Goal: Complete application form

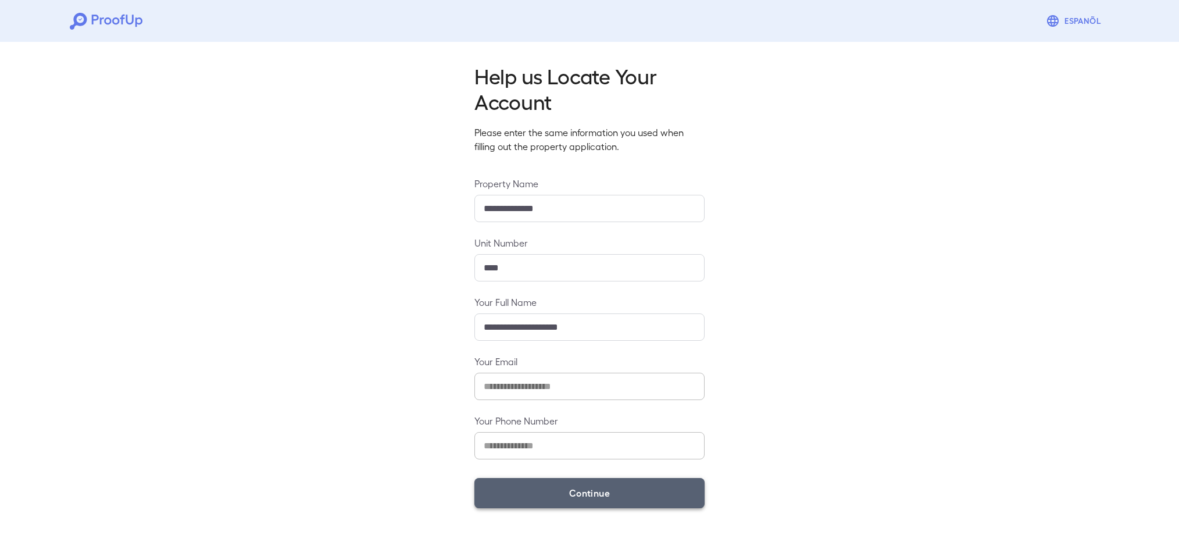
click at [625, 498] on button "Continue" at bounding box center [589, 493] width 230 height 30
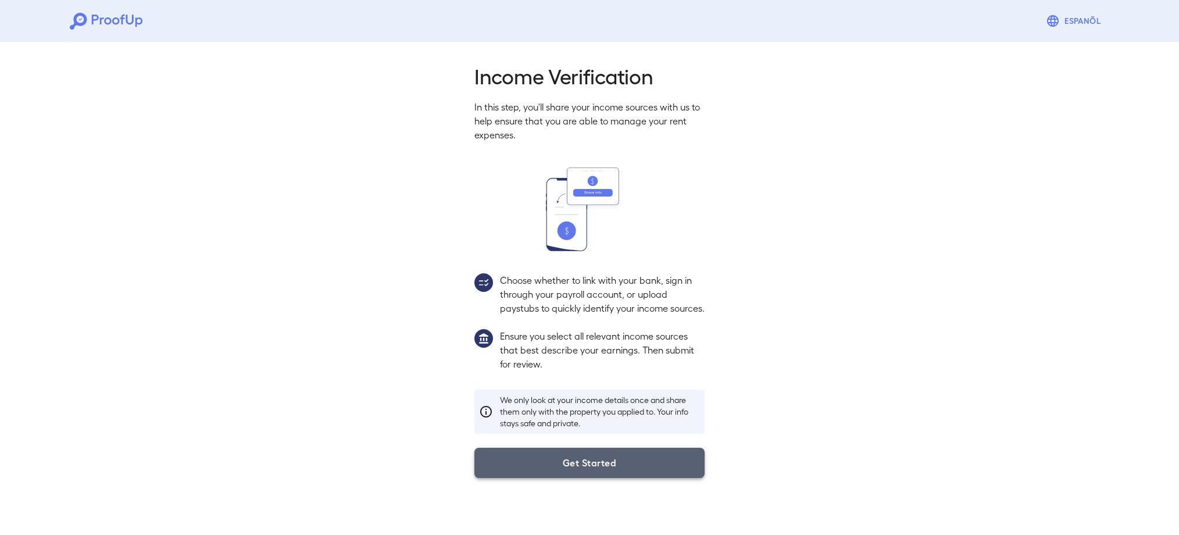
click at [559, 467] on button "Get Started" at bounding box center [589, 463] width 230 height 30
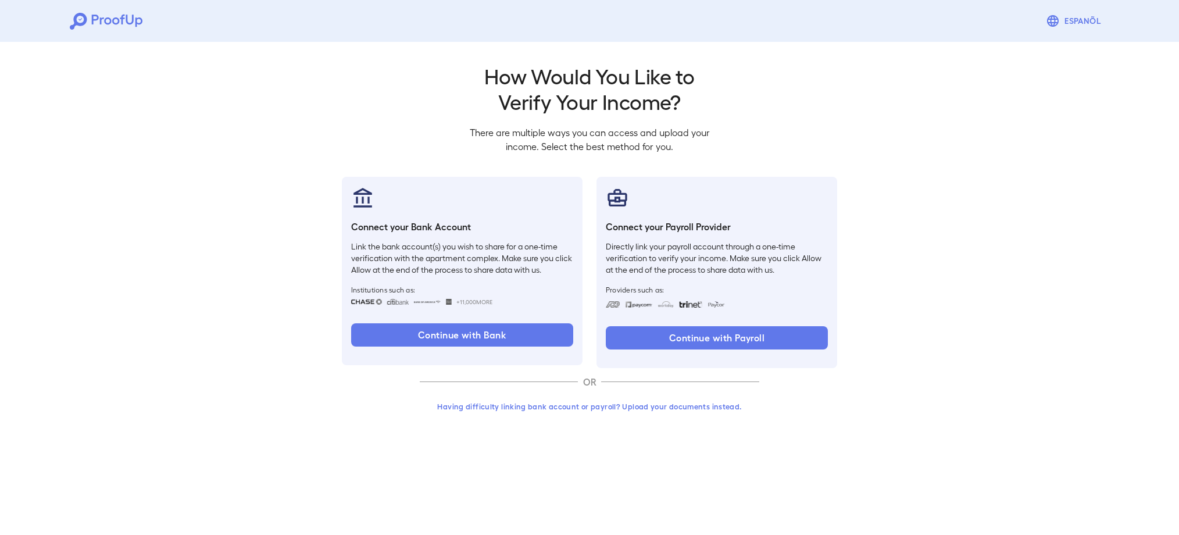
click at [559, 404] on button "Having difficulty linking bank account or payroll? Upload your documents instea…" at bounding box center [590, 406] width 340 height 21
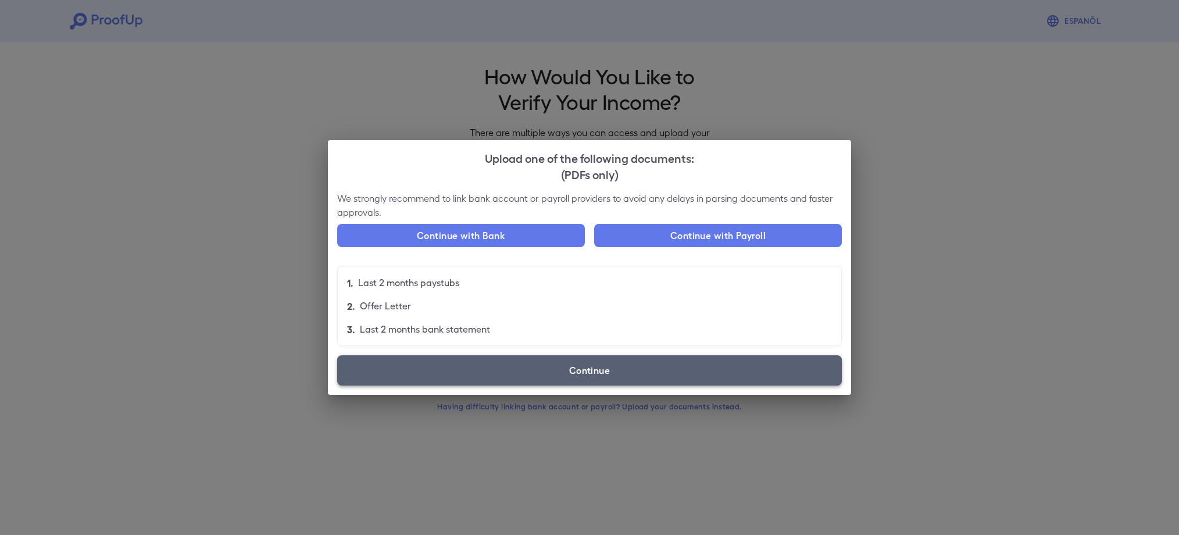
click at [655, 359] on label "Continue" at bounding box center [589, 370] width 505 height 30
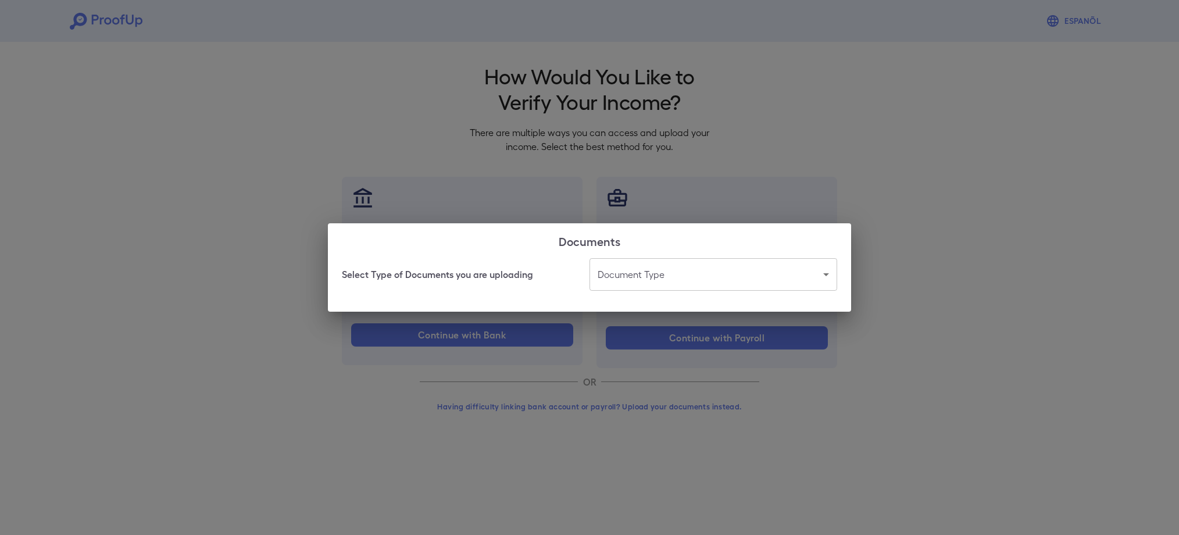
click at [635, 279] on body "Espanõl Go back How Would You Like to Verify Your Income? There are multiple wa…" at bounding box center [589, 222] width 1179 height 444
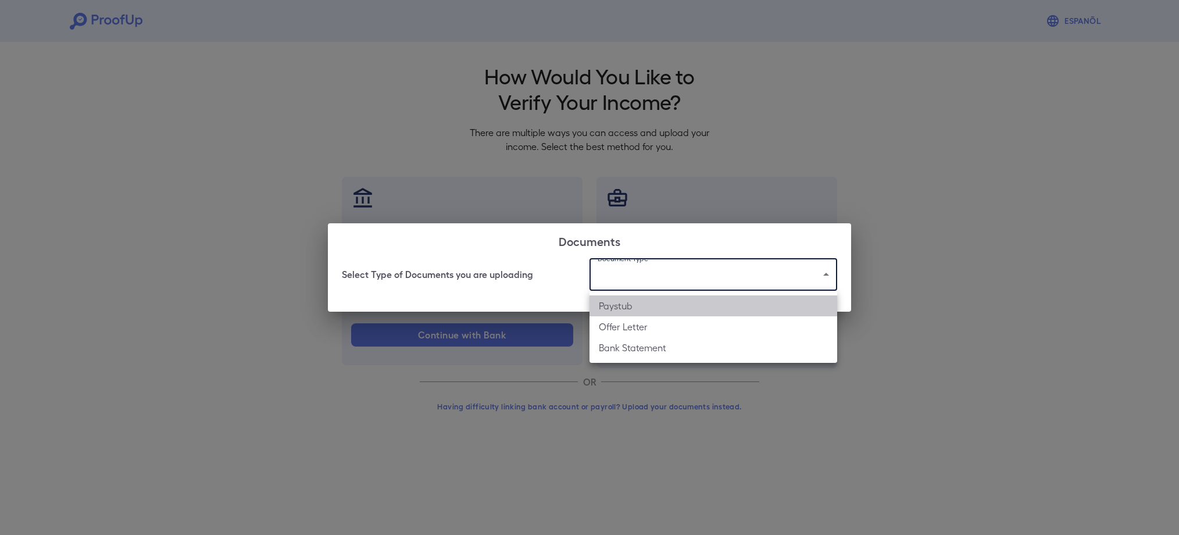
click at [616, 309] on li "Paystub" at bounding box center [713, 305] width 248 height 21
type input "*******"
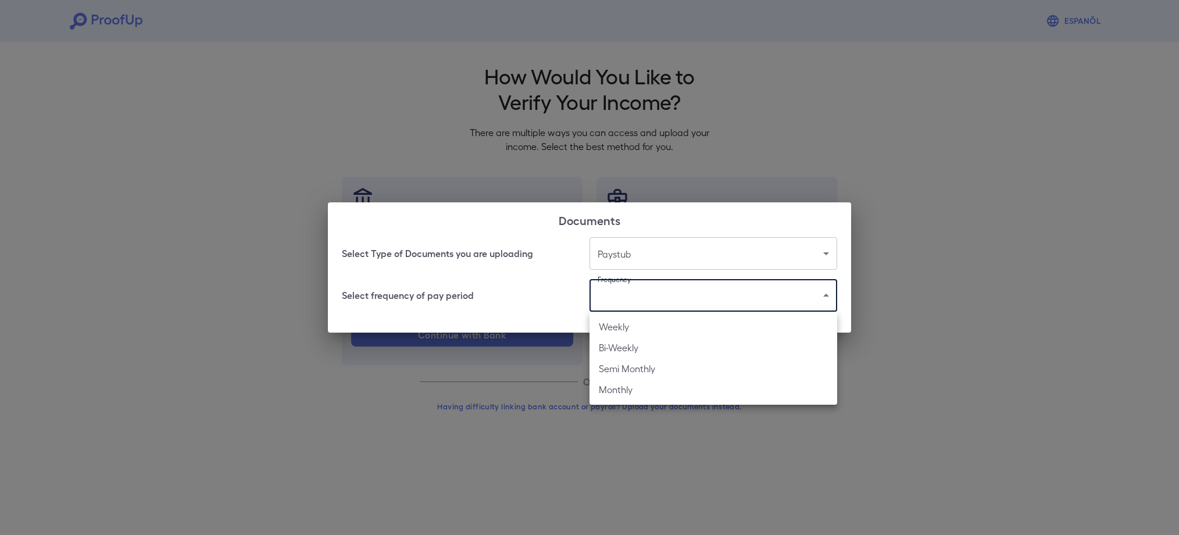
click at [615, 299] on body "Espanõl Go back How Would You Like to Verify Your Income? There are multiple wa…" at bounding box center [589, 222] width 1179 height 444
click at [614, 347] on li "Bi-Weekly" at bounding box center [713, 347] width 248 height 21
type input "*********"
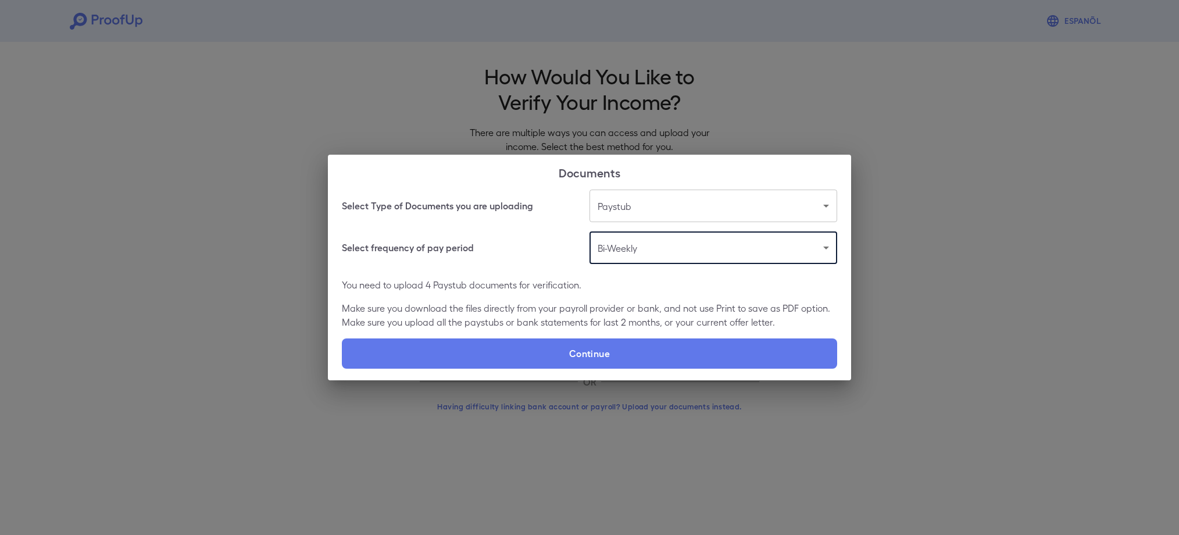
click at [614, 347] on label "Continue" at bounding box center [589, 353] width 495 height 30
click at [342, 368] on input "Continue" at bounding box center [342, 368] width 1 height 1
type input "**********"
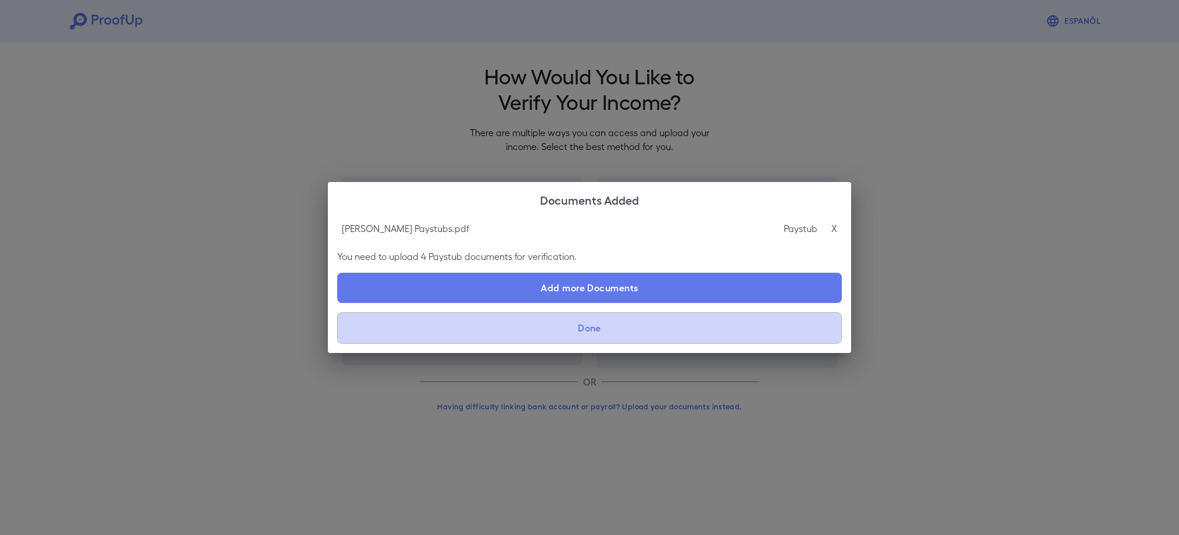
click at [570, 327] on button "Done" at bounding box center [589, 327] width 505 height 31
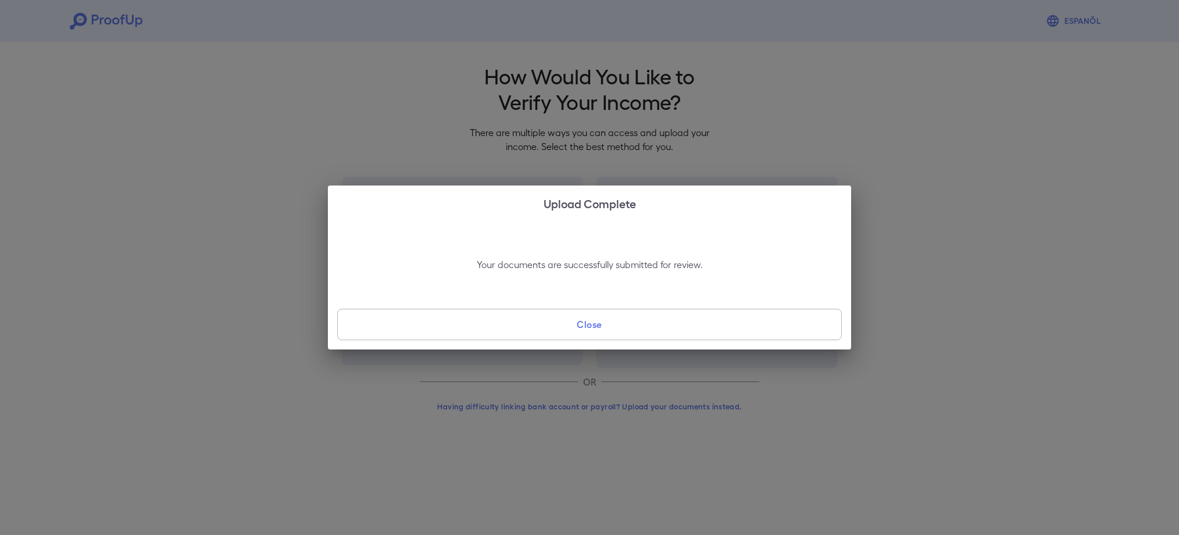
click at [570, 327] on button "Close" at bounding box center [589, 324] width 505 height 31
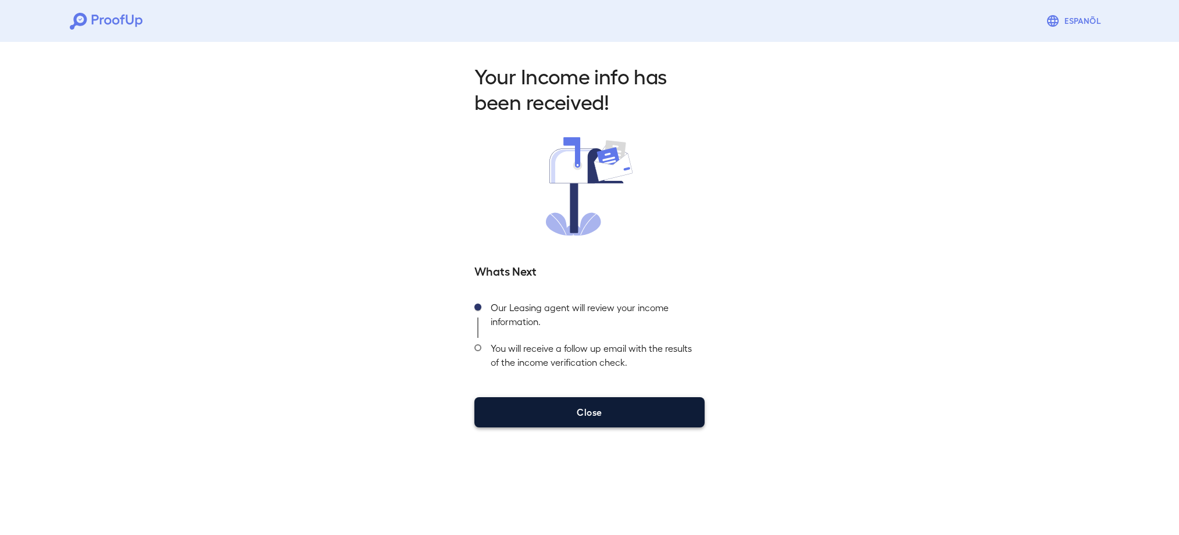
click at [621, 410] on button "Close" at bounding box center [589, 412] width 230 height 30
